Goal: Task Accomplishment & Management: Manage account settings

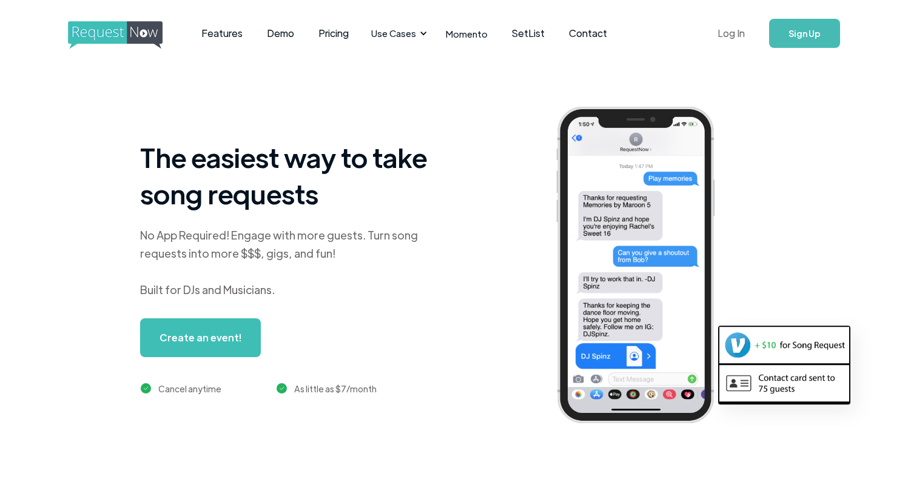
click at [717, 41] on link "Log In" at bounding box center [731, 33] width 52 height 42
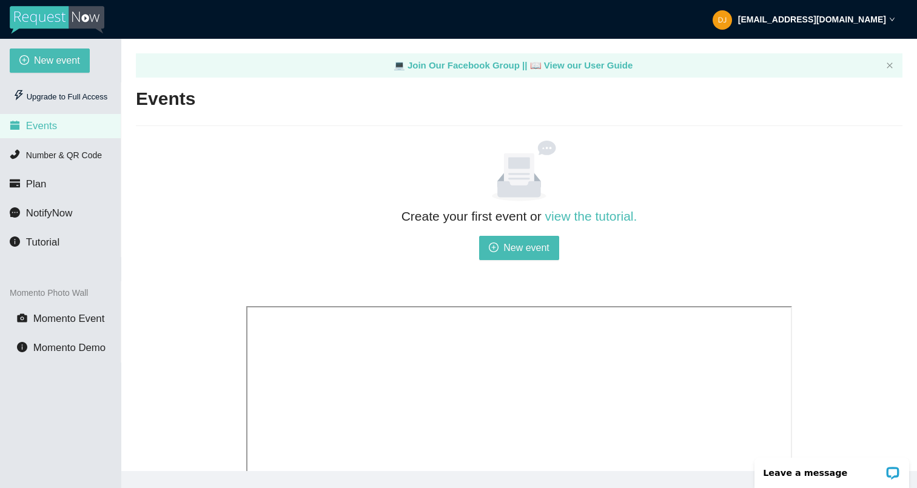
click at [876, 13] on div "[EMAIL_ADDRESS][DOMAIN_NAME]" at bounding box center [804, 19] width 183 height 39
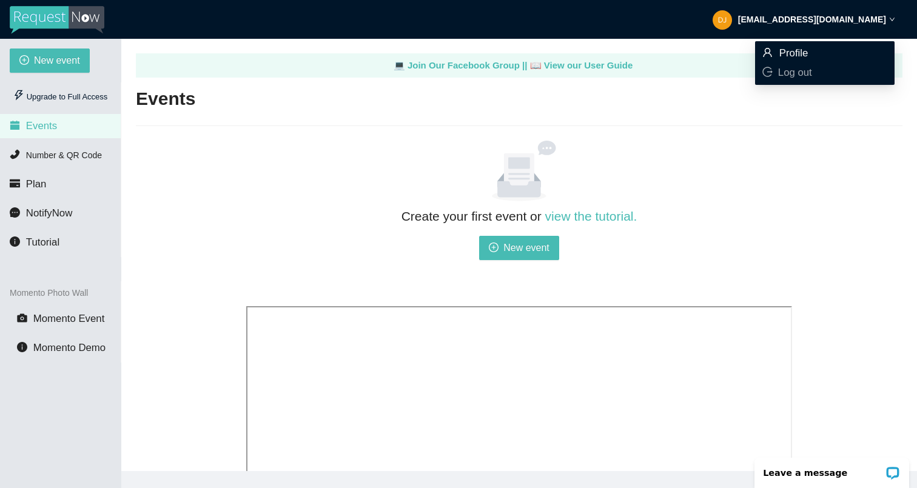
click at [784, 56] on span "Profile" at bounding box center [793, 53] width 29 height 12
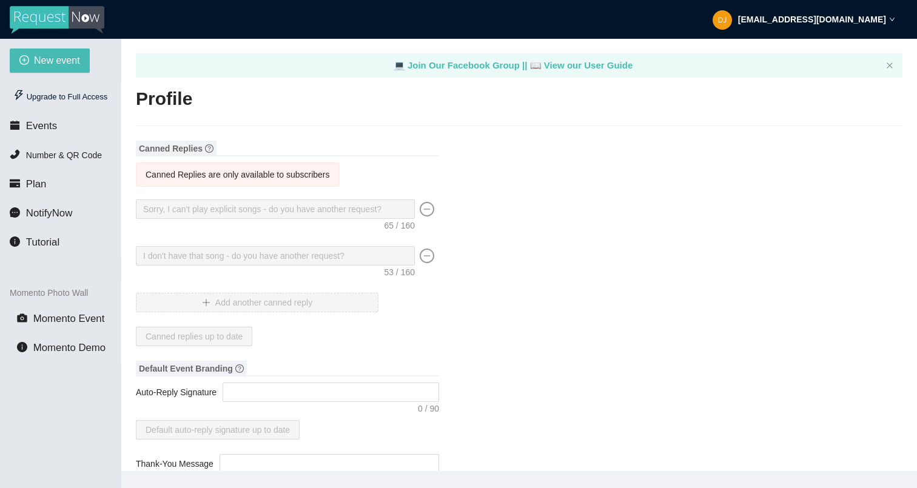
type input "DJ [PERSON_NAME]"
type input "DJ"
type input "[PHONE_NUMBER]"
type input "[EMAIL_ADDRESS][DOMAIN_NAME]"
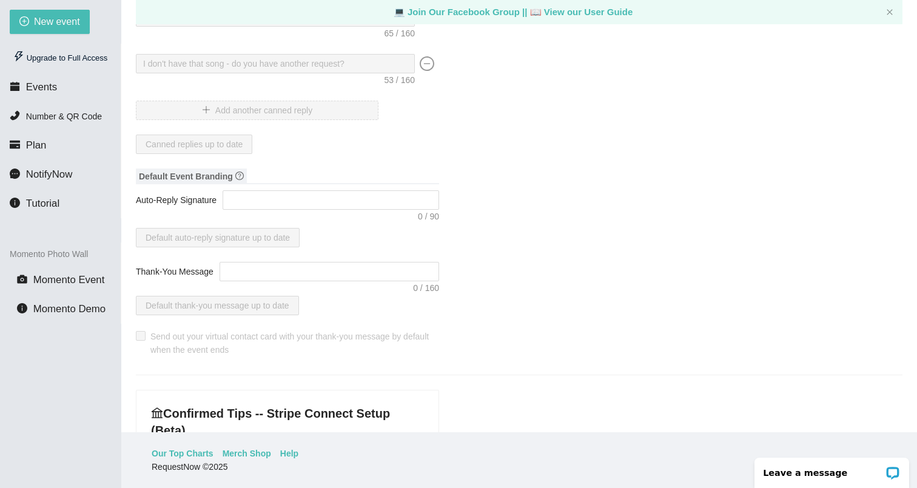
scroll to position [2, 0]
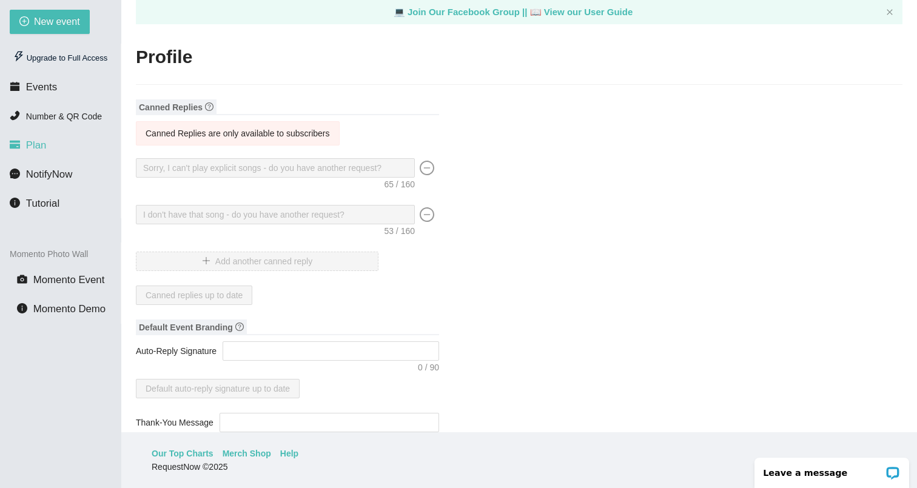
click at [38, 146] on span "Plan" at bounding box center [36, 145] width 21 height 12
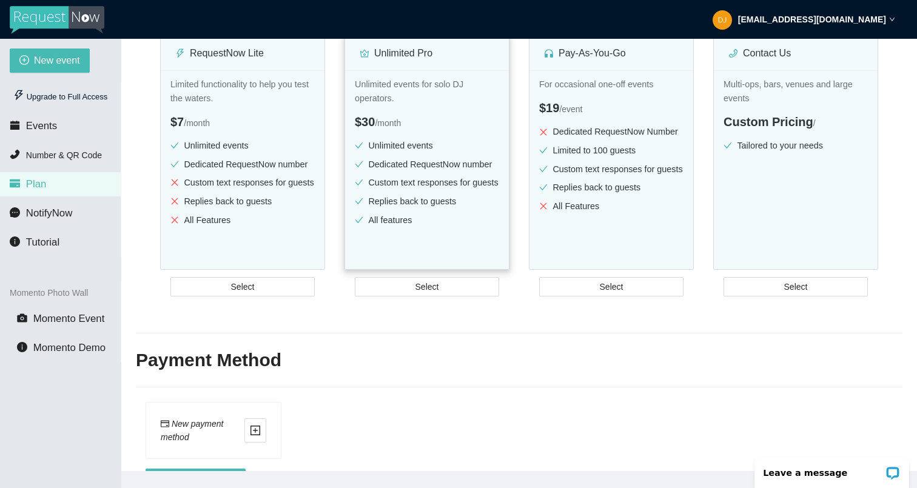
scroll to position [106, 0]
